Goal: Register for event/course

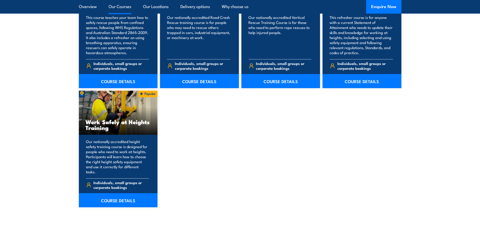
scroll to position [681, 0]
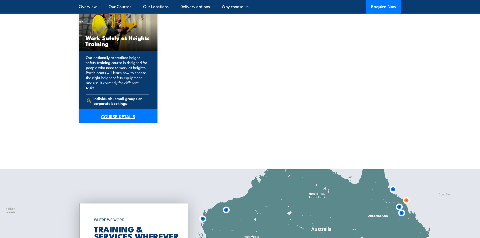
click at [127, 112] on link "COURSE DETAILS" at bounding box center [118, 116] width 79 height 14
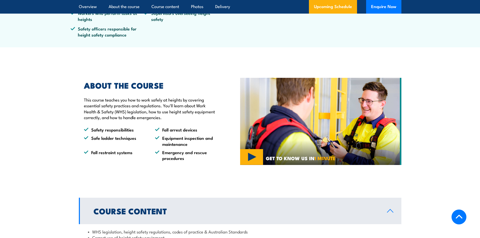
scroll to position [126, 0]
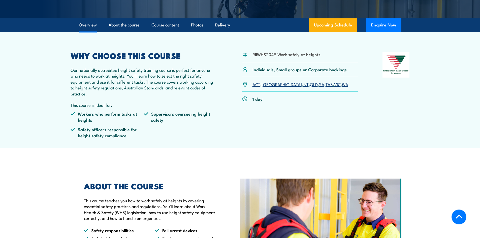
click at [319, 83] on link "SA" at bounding box center [321, 84] width 5 height 6
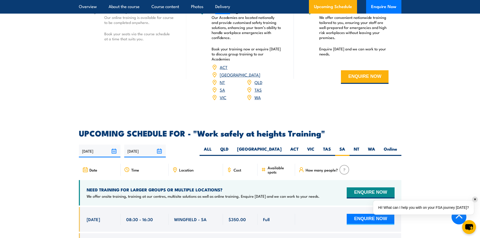
scroll to position [676, 0]
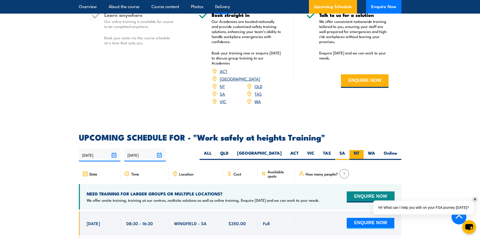
click at [356, 150] on label "NT" at bounding box center [357, 155] width 14 height 10
click at [360, 150] on input "NT" at bounding box center [361, 151] width 3 height 3
radio input "true"
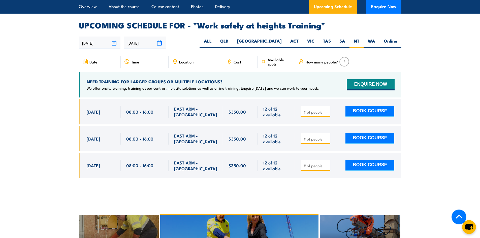
scroll to position [777, 0]
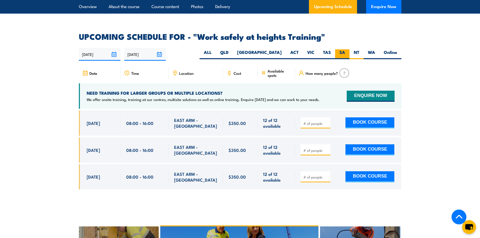
click at [342, 49] on label "SA" at bounding box center [342, 54] width 14 height 10
click at [345, 49] on input "SA" at bounding box center [346, 50] width 3 height 3
radio input "true"
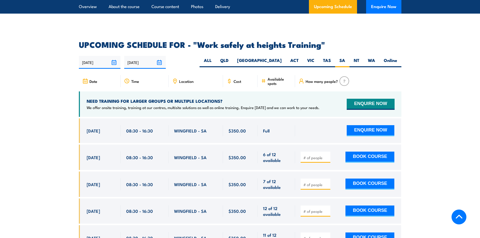
scroll to position [802, 0]
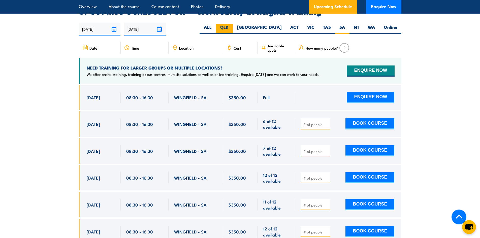
click at [233, 24] on label "QLD" at bounding box center [224, 29] width 17 height 10
click at [232, 24] on input "QLD" at bounding box center [230, 25] width 3 height 3
radio input "true"
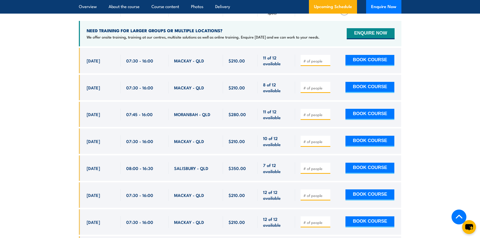
scroll to position [827, 0]
